Goal: Task Accomplishment & Management: Manage account settings

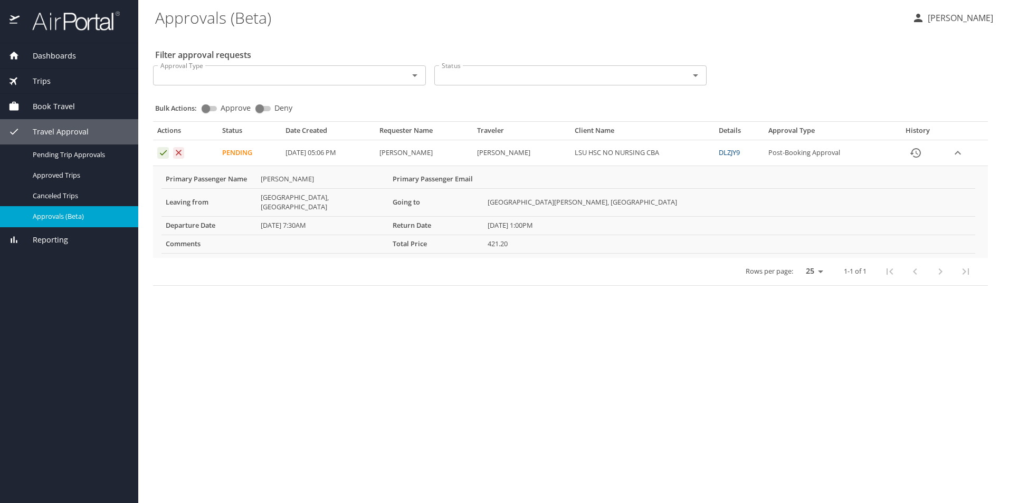
select select "US"
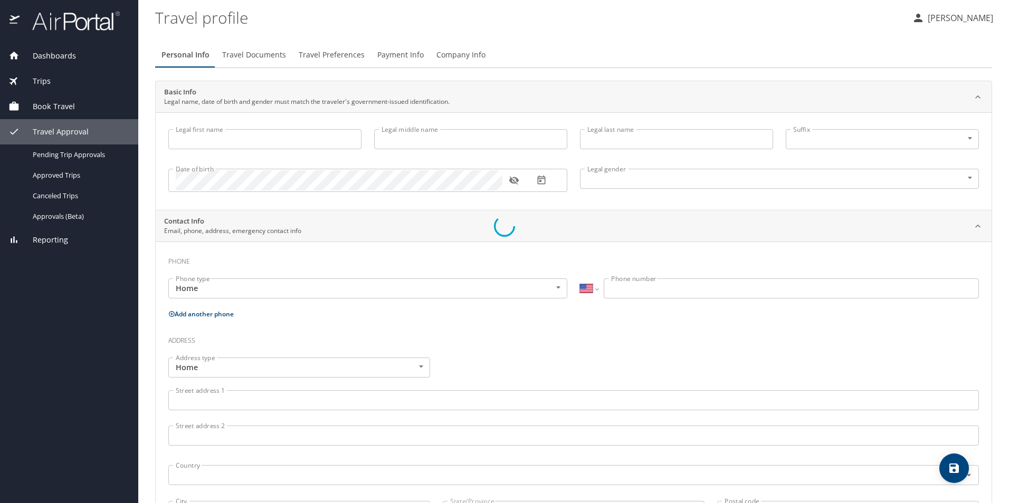
type input "GEREMIE"
type input "LOUPE"
type input "Undisclosed"
select select "US"
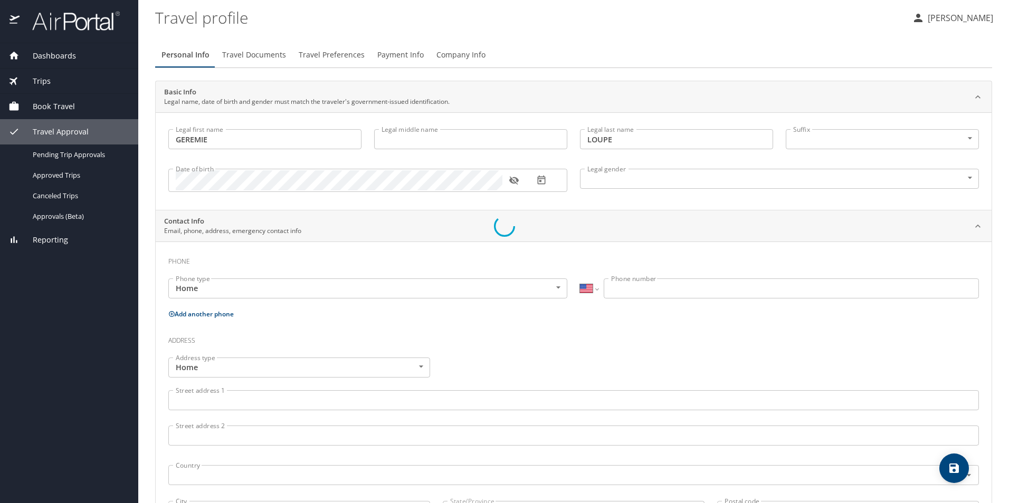
select select "US"
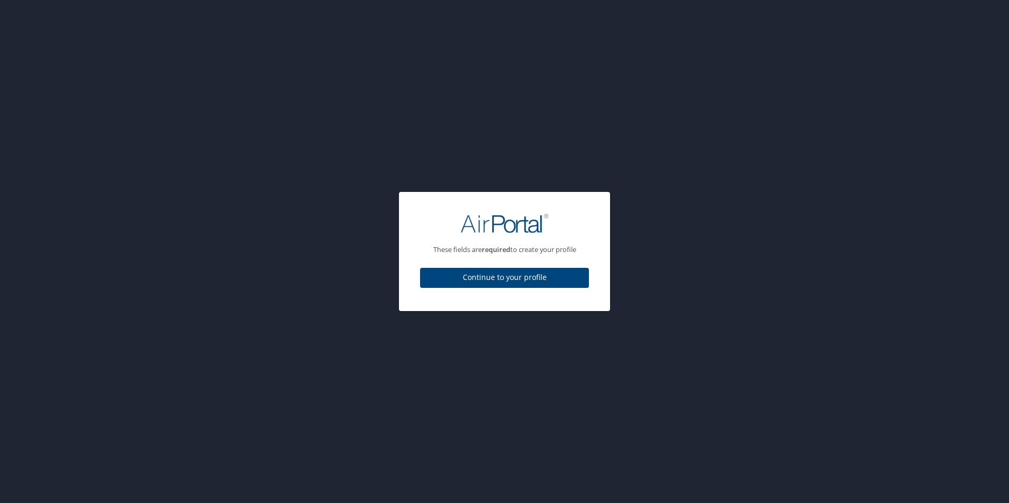
click at [496, 277] on span "Continue to your profile" at bounding box center [504, 277] width 152 height 13
select select "US"
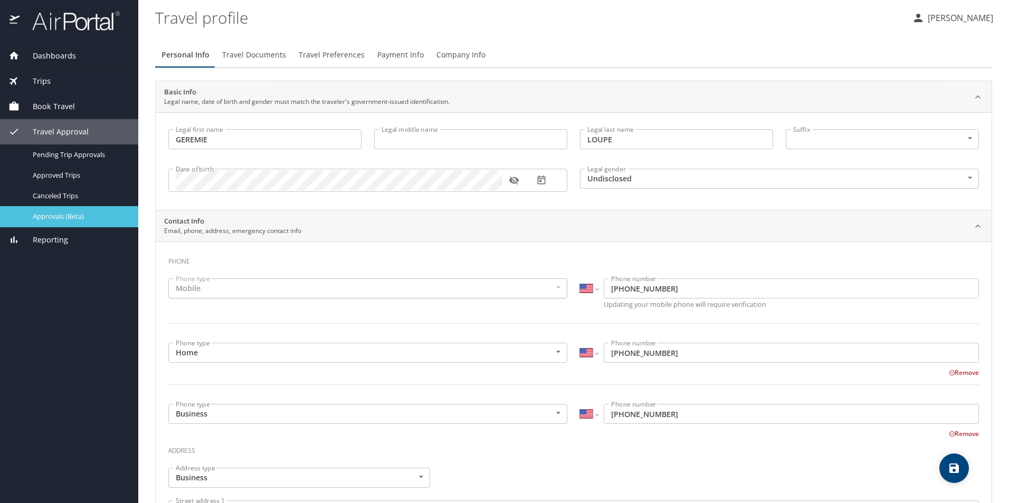
click at [51, 219] on span "Approvals (Beta)" at bounding box center [79, 217] width 93 height 10
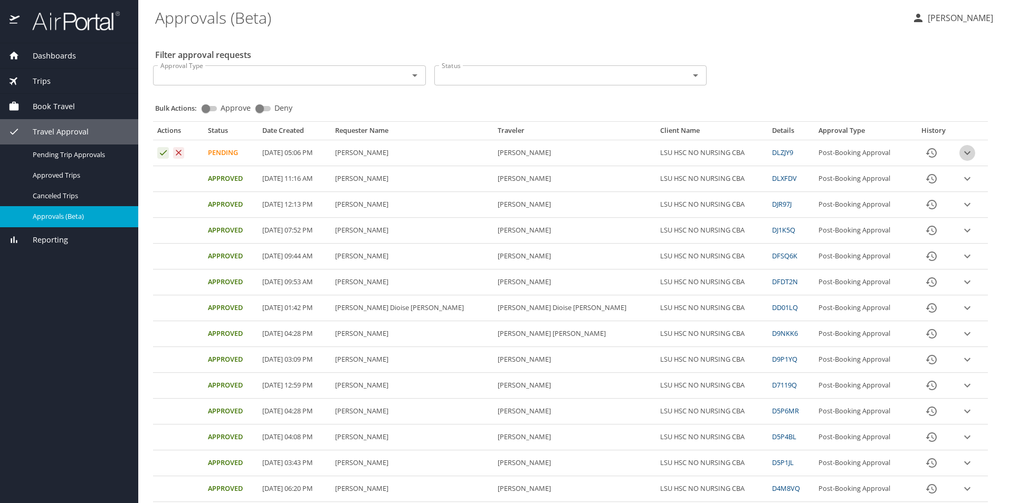
click at [961, 155] on icon "expand row" at bounding box center [967, 153] width 13 height 13
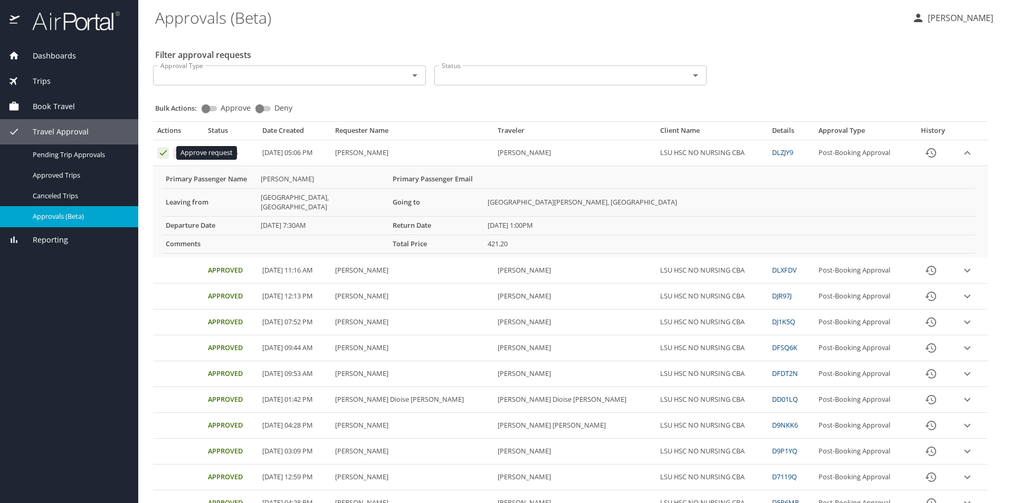
click at [161, 155] on icon "Approval table" at bounding box center [163, 152] width 7 height 5
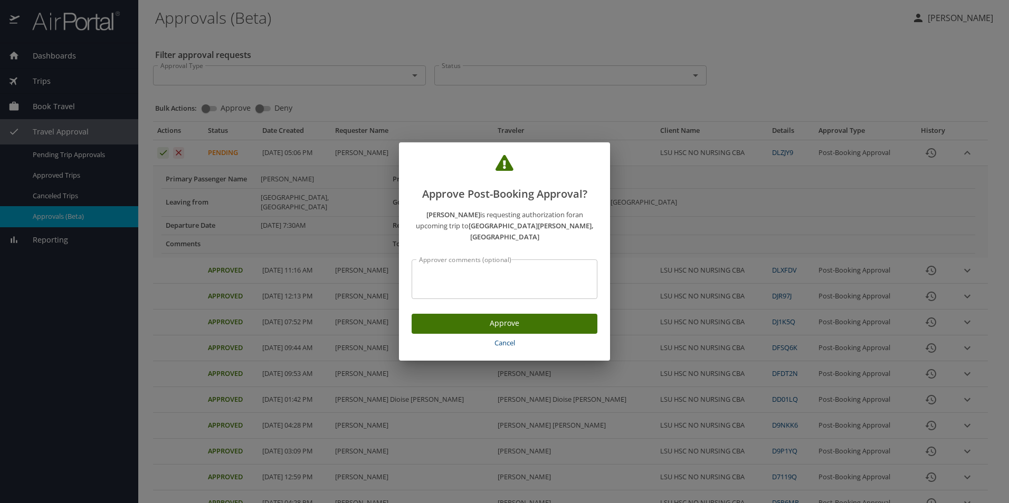
click at [495, 321] on span "Approve" at bounding box center [504, 323] width 169 height 13
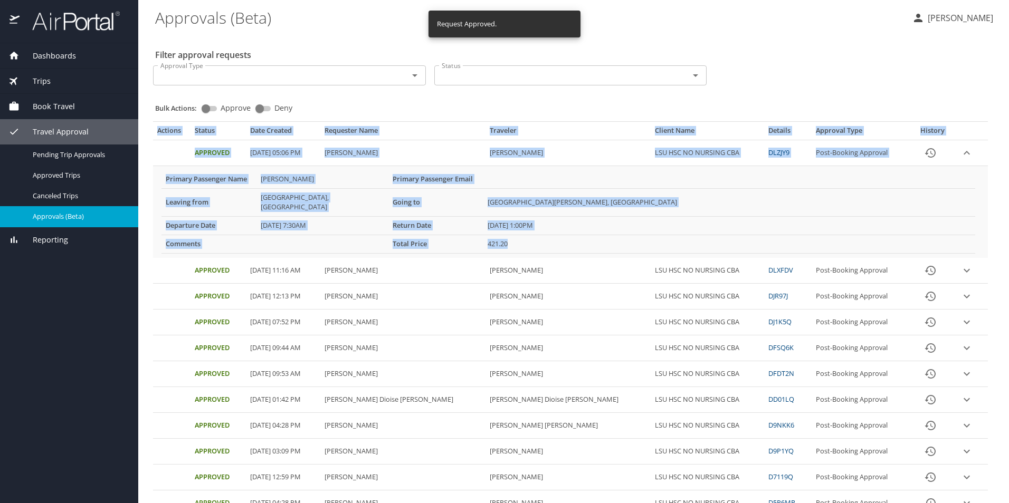
drag, startPoint x: 154, startPoint y: 129, endPoint x: 510, endPoint y: 232, distance: 370.2
copy table "Actions Status Date Created Requester Name Traveler Client Name Details Approva…"
